Goal: Information Seeking & Learning: Learn about a topic

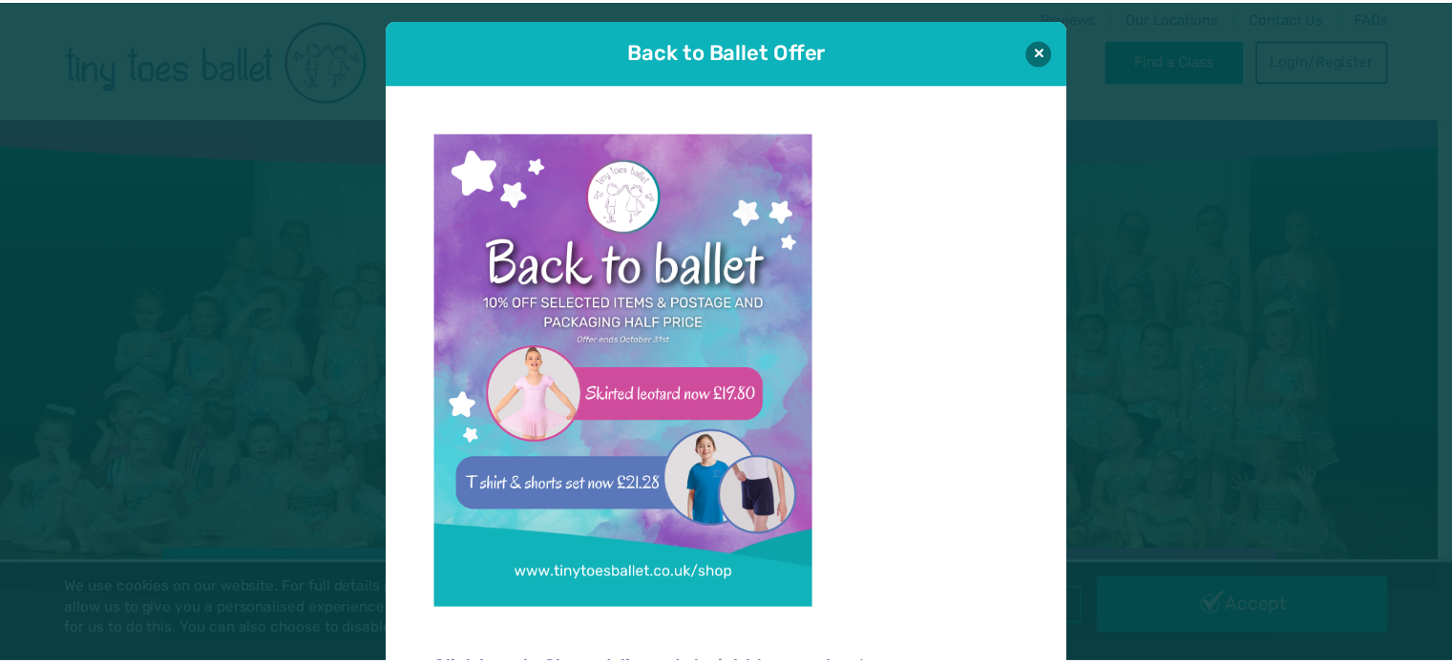
scroll to position [19, 0]
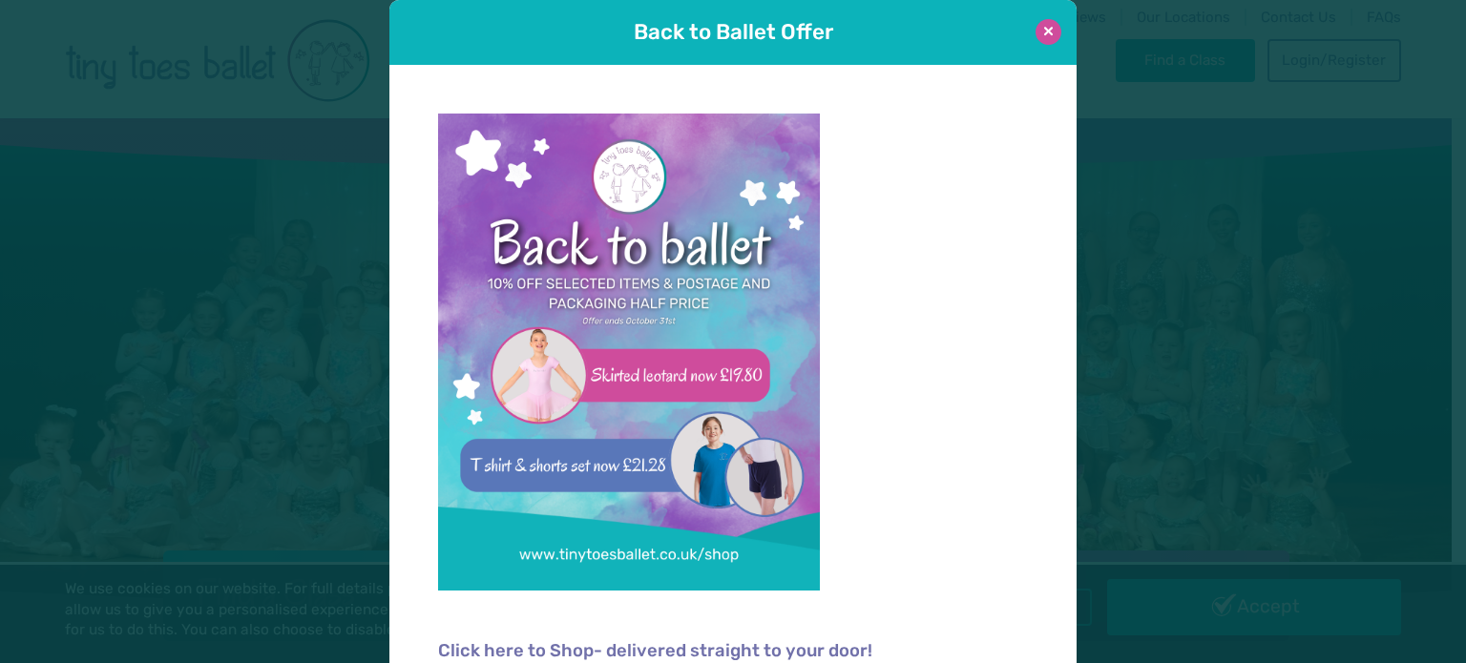
click at [1035, 30] on button at bounding box center [1048, 32] width 26 height 26
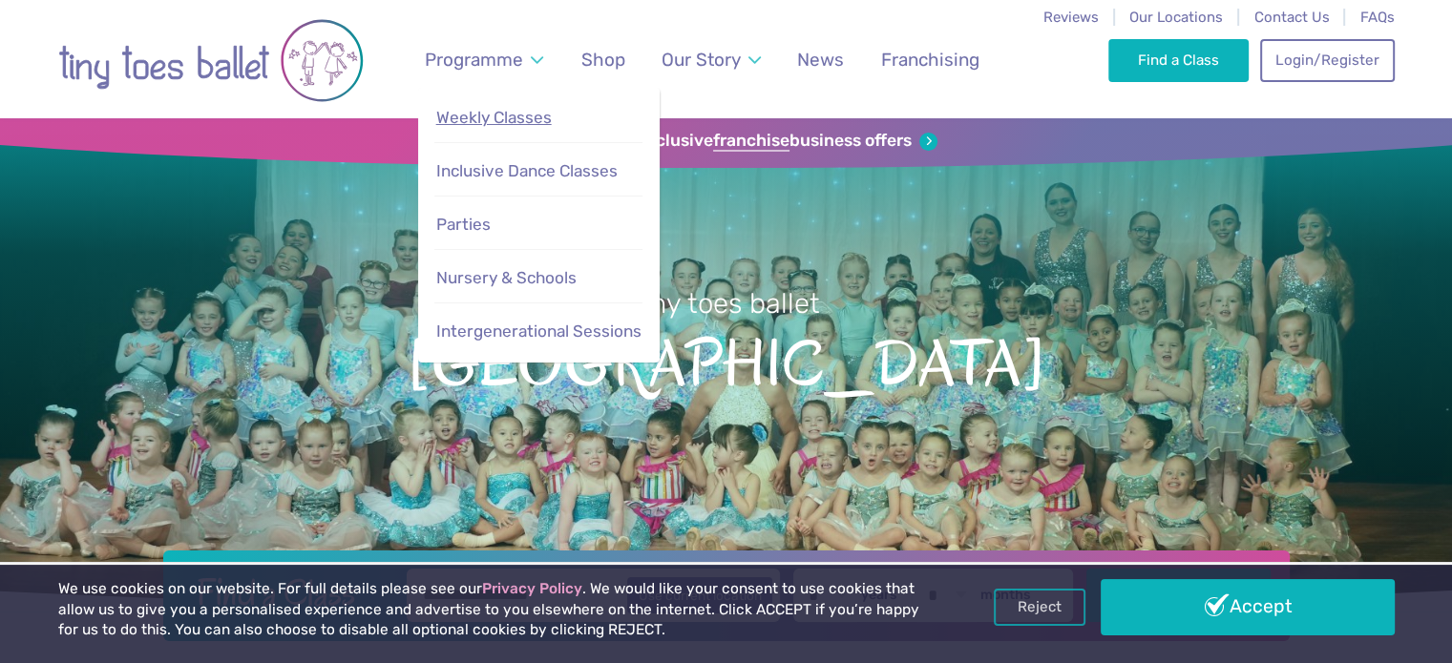
click at [505, 114] on span "Weekly Classes" at bounding box center [493, 117] width 115 height 19
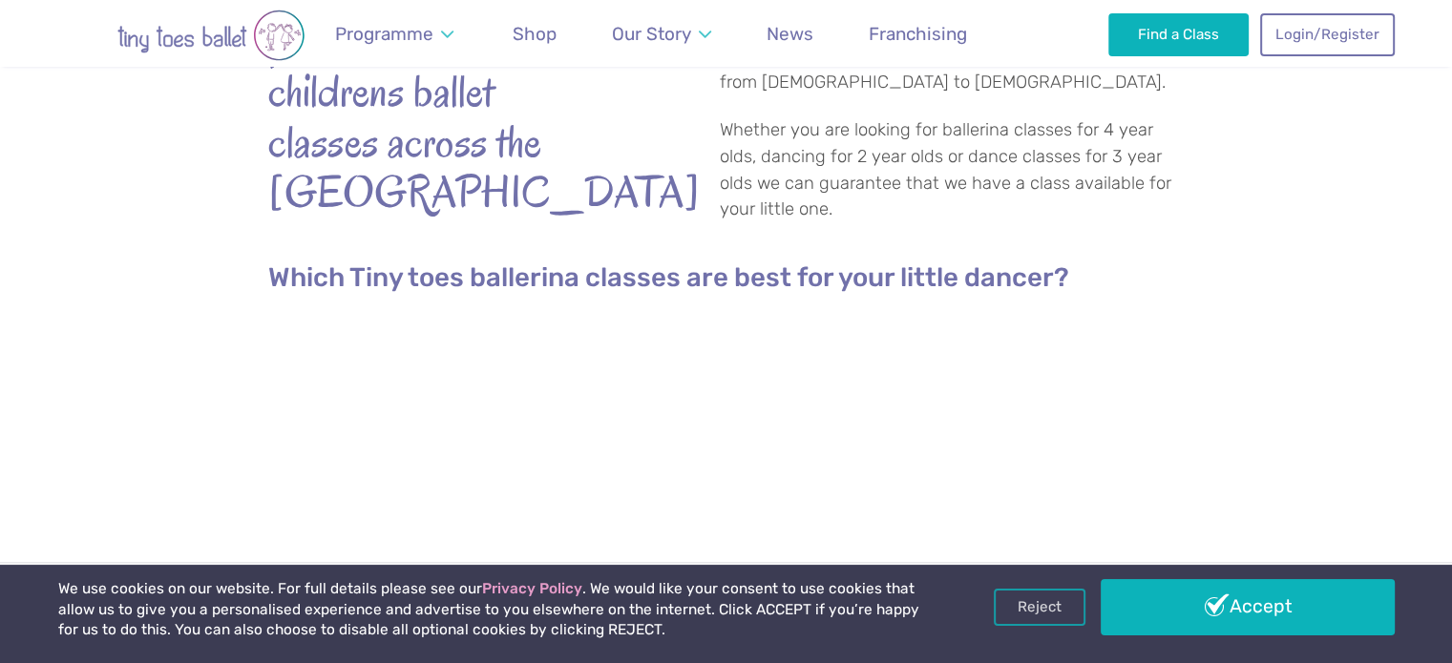
scroll to position [702, 0]
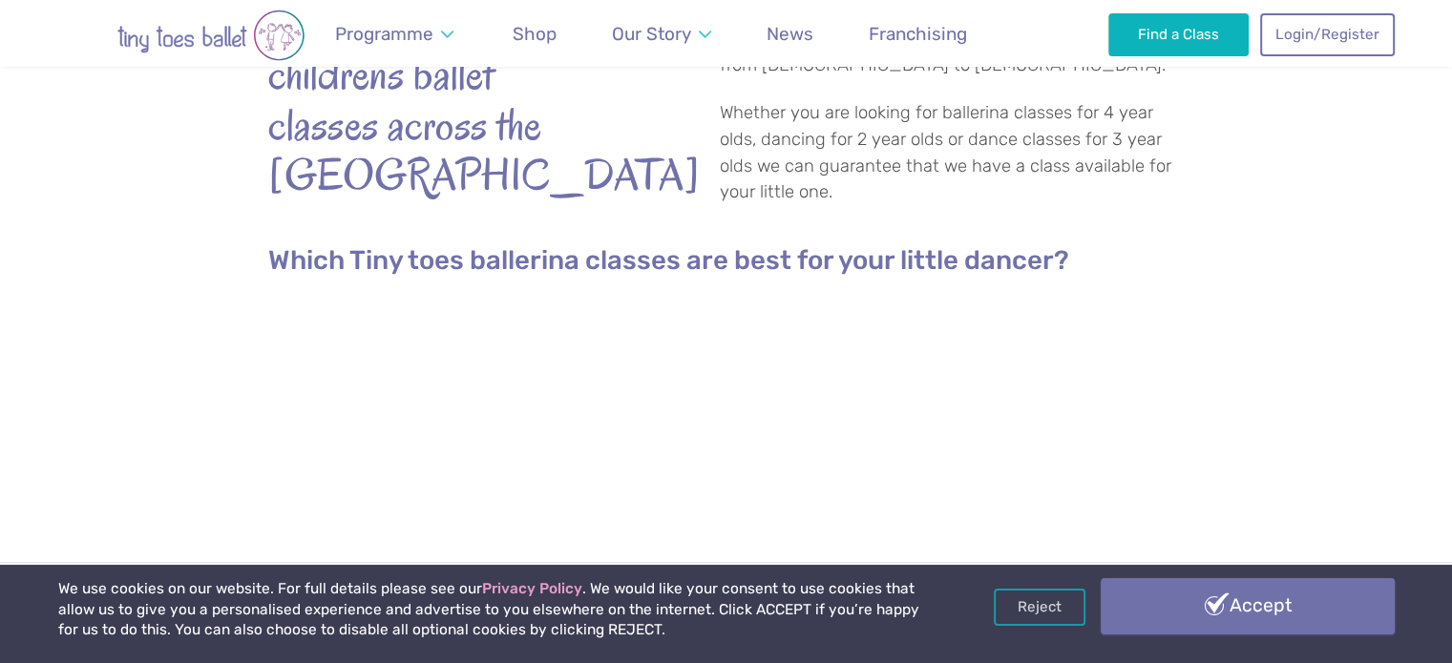
click at [1246, 620] on link "Accept" at bounding box center [1247, 605] width 294 height 55
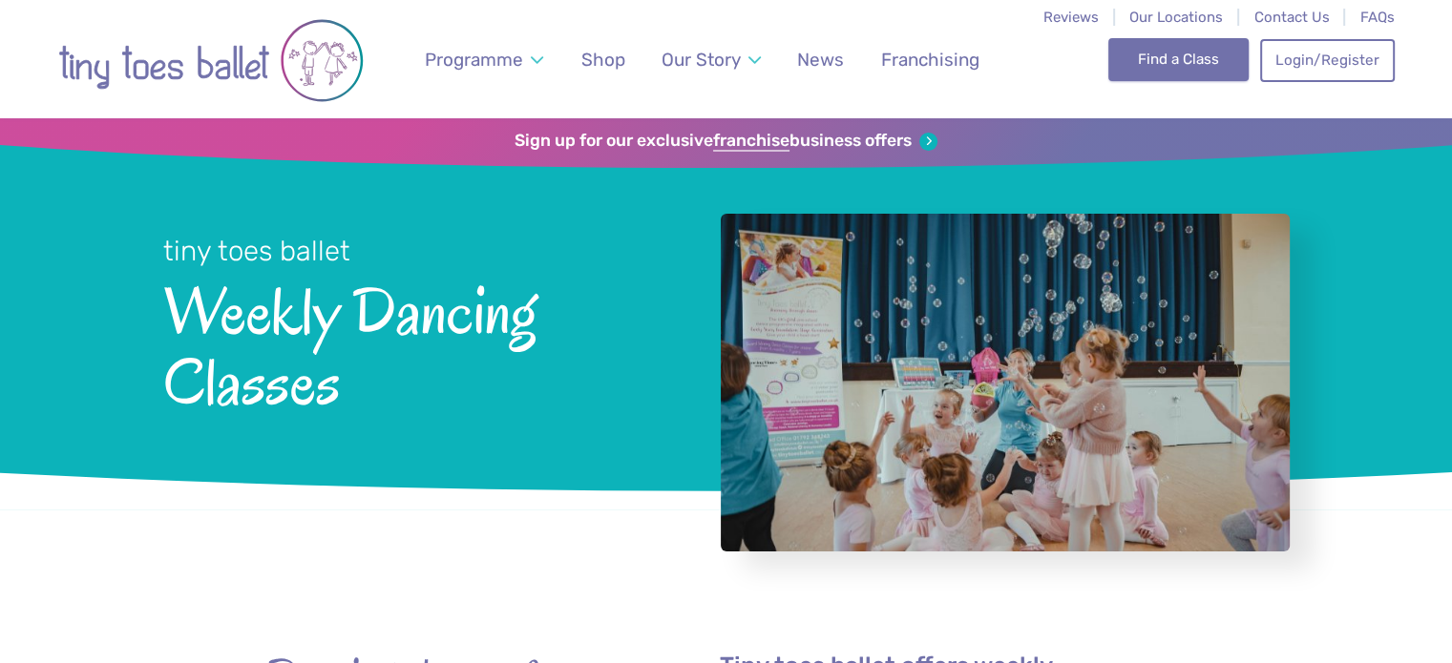
click at [1168, 68] on link "Find a Class" at bounding box center [1178, 59] width 140 height 42
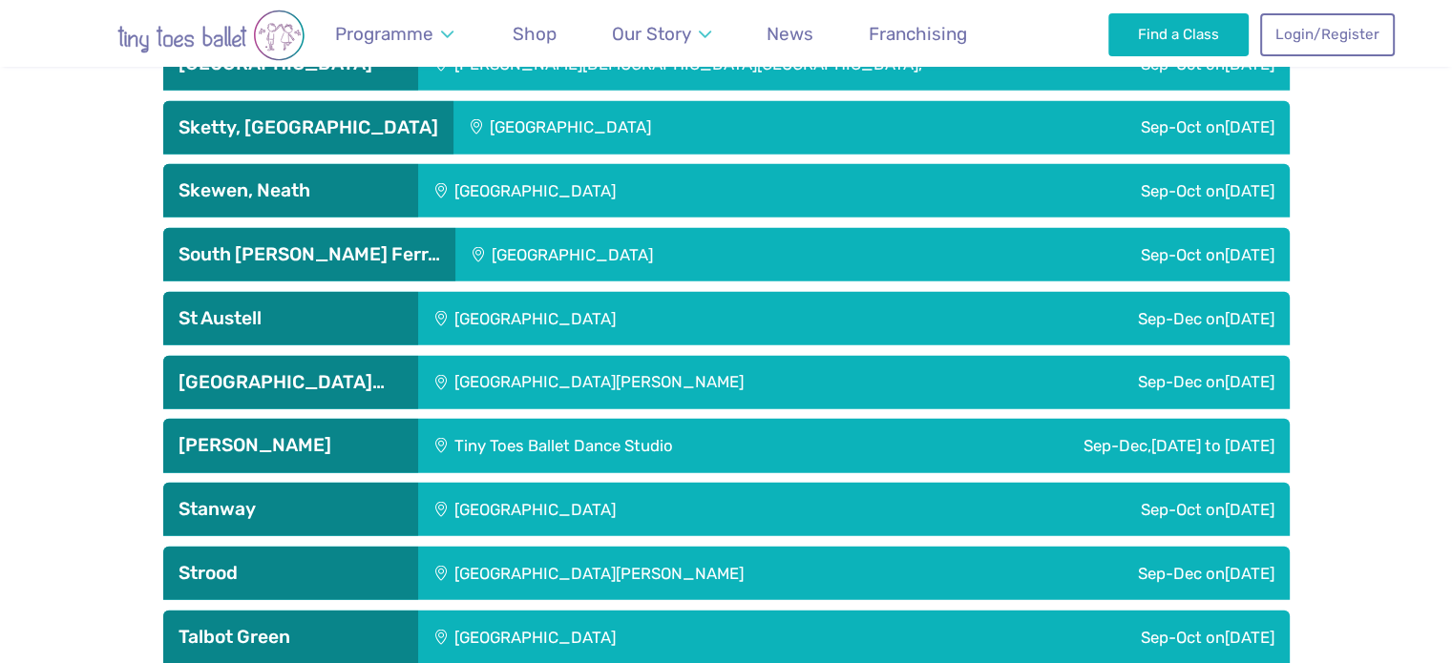
scroll to position [4913, 0]
click at [522, 458] on div "Tiny Toes Ballet Dance Studio" at bounding box center [657, 445] width 479 height 53
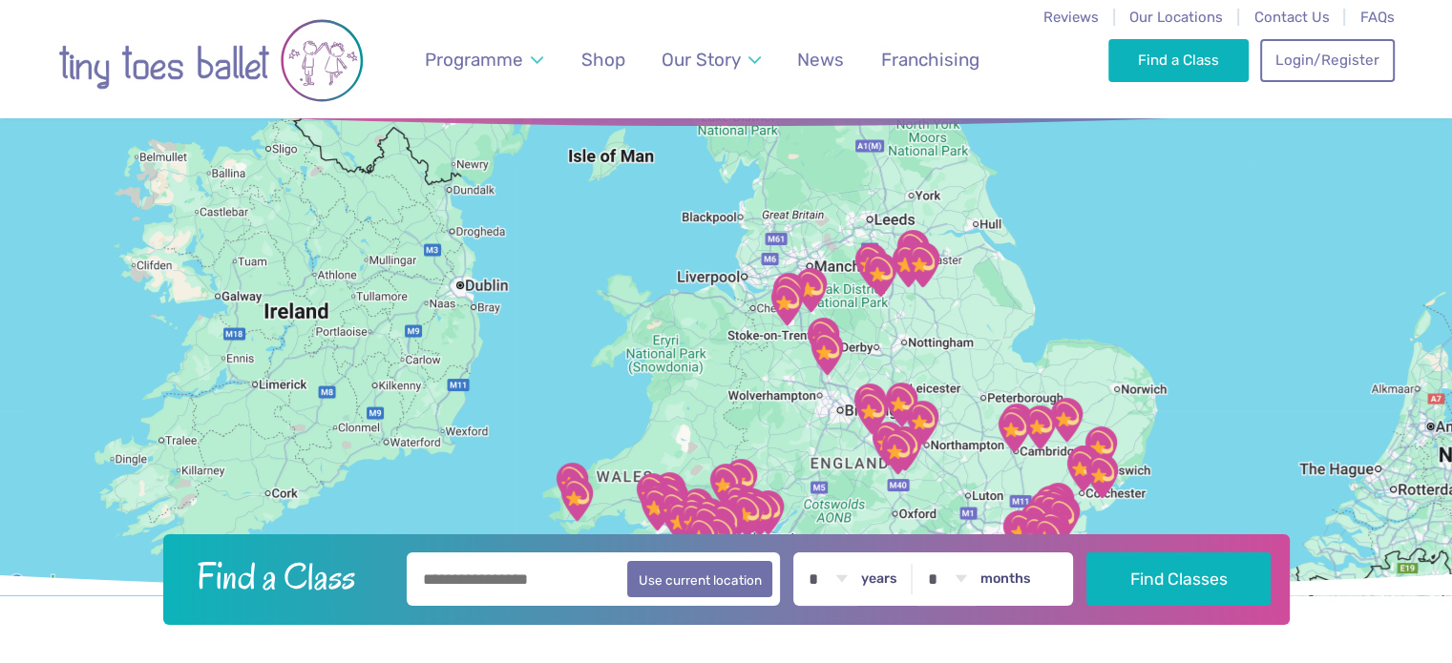
scroll to position [0, 0]
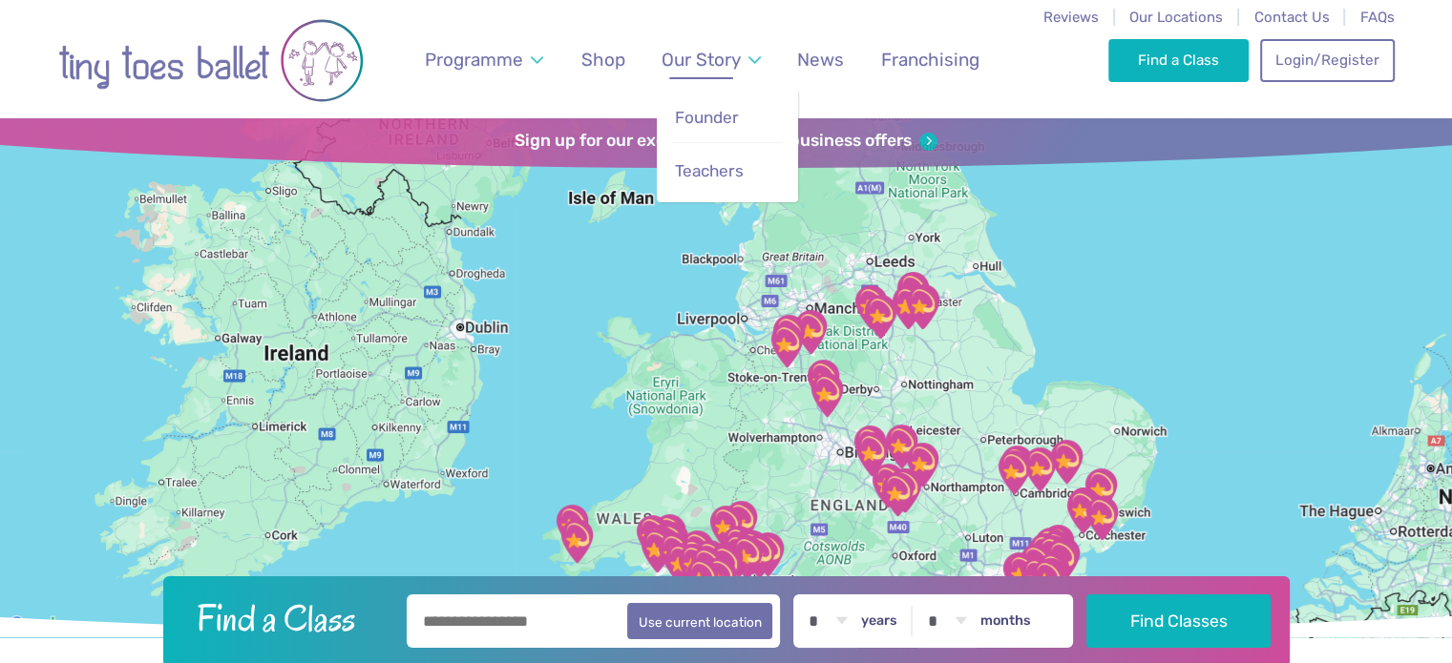
click at [703, 57] on span "Our Story" at bounding box center [700, 60] width 79 height 22
click at [691, 100] on link "Founder" at bounding box center [727, 117] width 109 height 41
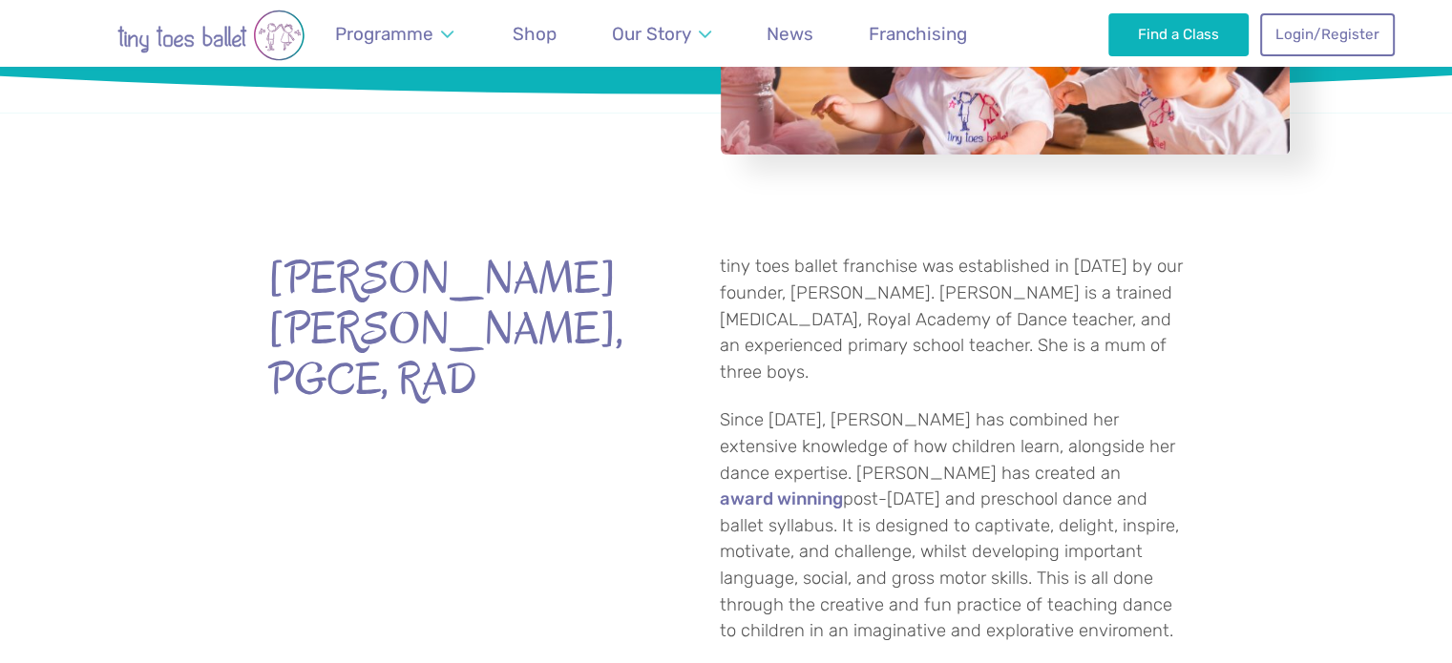
scroll to position [397, 0]
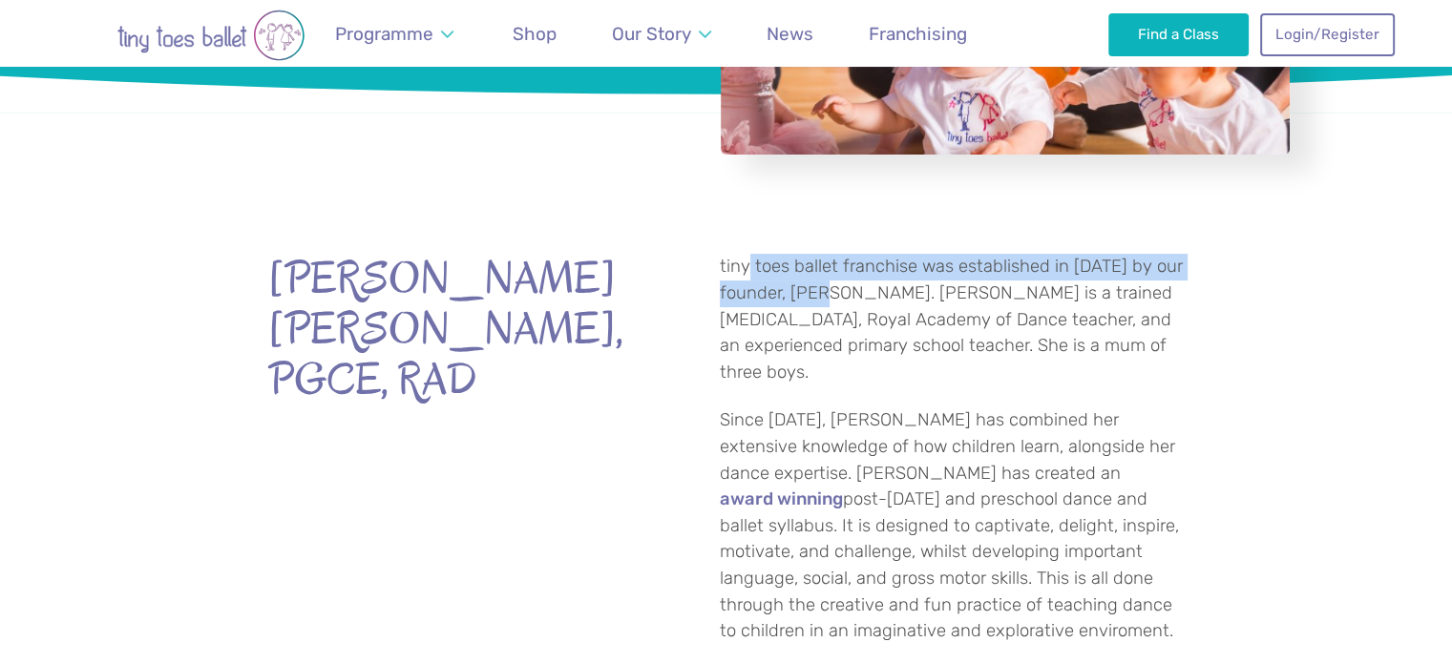
drag, startPoint x: 749, startPoint y: 268, endPoint x: 851, endPoint y: 304, distance: 108.4
click at [851, 304] on p "tiny toes ballet franchise was established in [DATE] by our founder, [PERSON_NA…" at bounding box center [952, 320] width 465 height 132
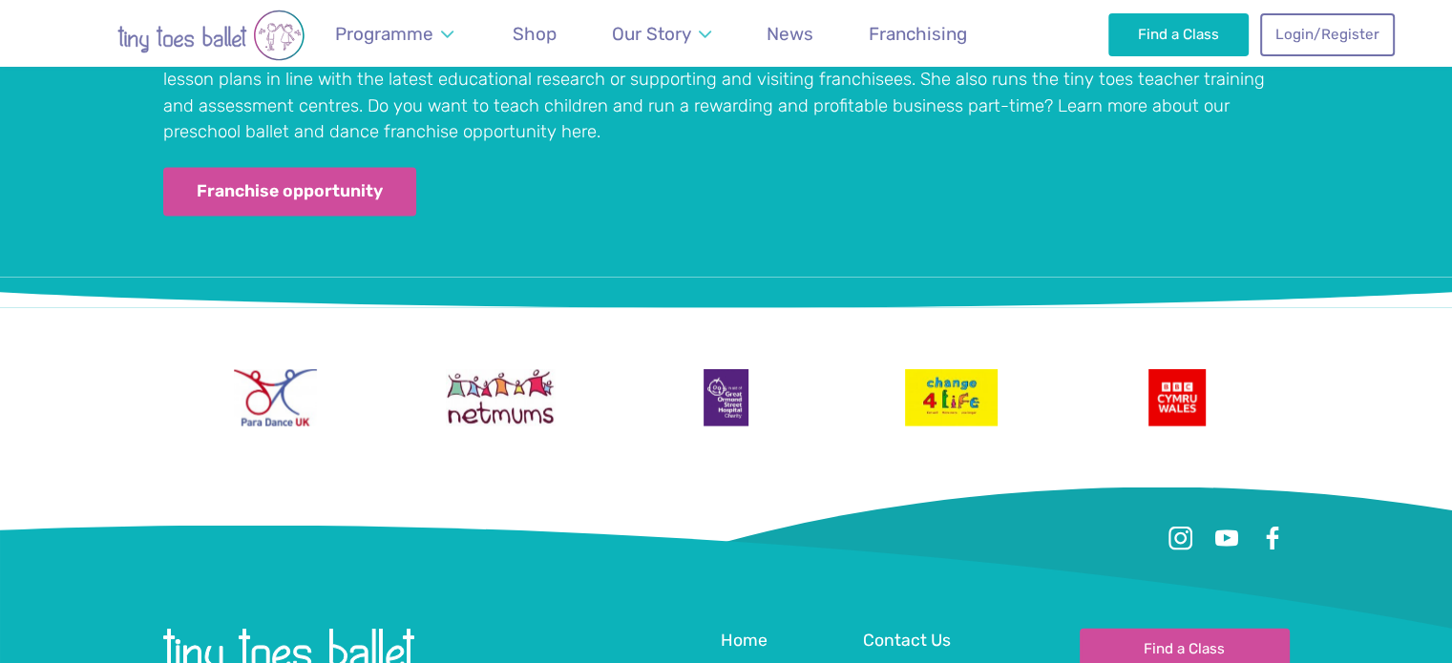
scroll to position [4065, 0]
